Goal: Task Accomplishment & Management: Use online tool/utility

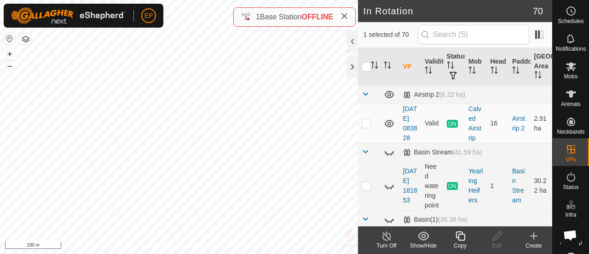
click at [460, 231] on icon at bounding box center [460, 235] width 9 height 9
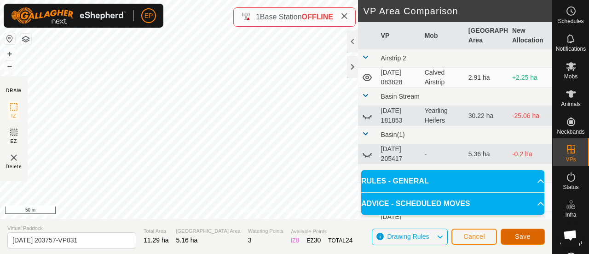
click at [523, 233] on span "Save" at bounding box center [523, 235] width 16 height 7
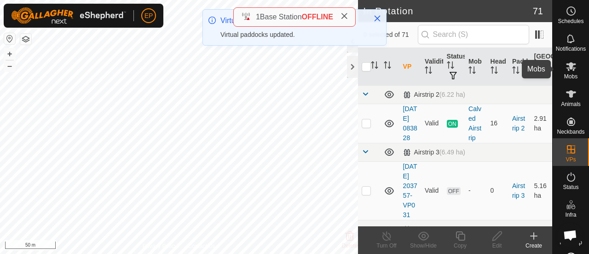
click at [563, 73] on es-mob-svg-icon at bounding box center [571, 66] width 17 height 15
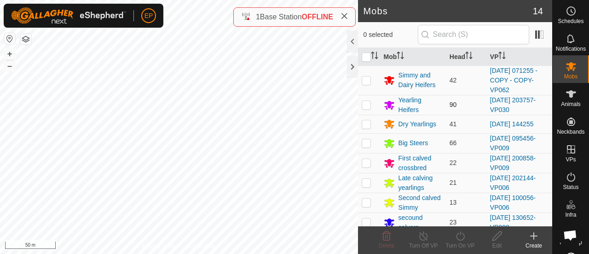
click at [367, 104] on p-checkbox at bounding box center [366, 104] width 9 height 7
checkbox input "true"
click at [455, 236] on icon at bounding box center [461, 235] width 12 height 11
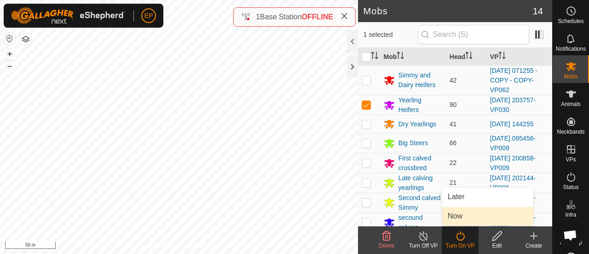
click at [451, 220] on link "Now" at bounding box center [487, 216] width 91 height 18
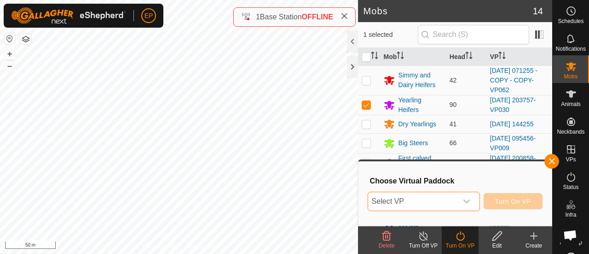
click at [452, 201] on span "Select VP" at bounding box center [412, 201] width 89 height 18
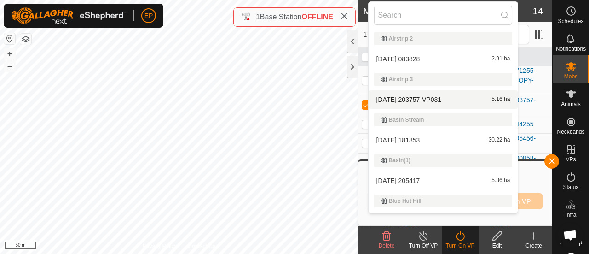
click at [401, 103] on li "[DATE] 203757-VP031 5.16 ha" at bounding box center [444, 99] width 150 height 18
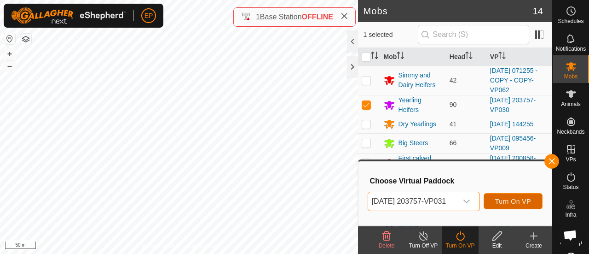
click at [506, 198] on span "Turn On VP" at bounding box center [513, 201] width 36 height 7
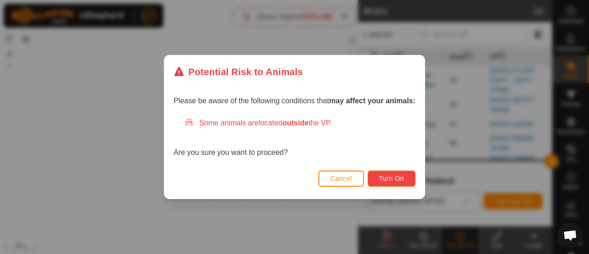
click at [398, 179] on span "Turn On" at bounding box center [391, 177] width 25 height 7
